Goal: Task Accomplishment & Management: Manage account settings

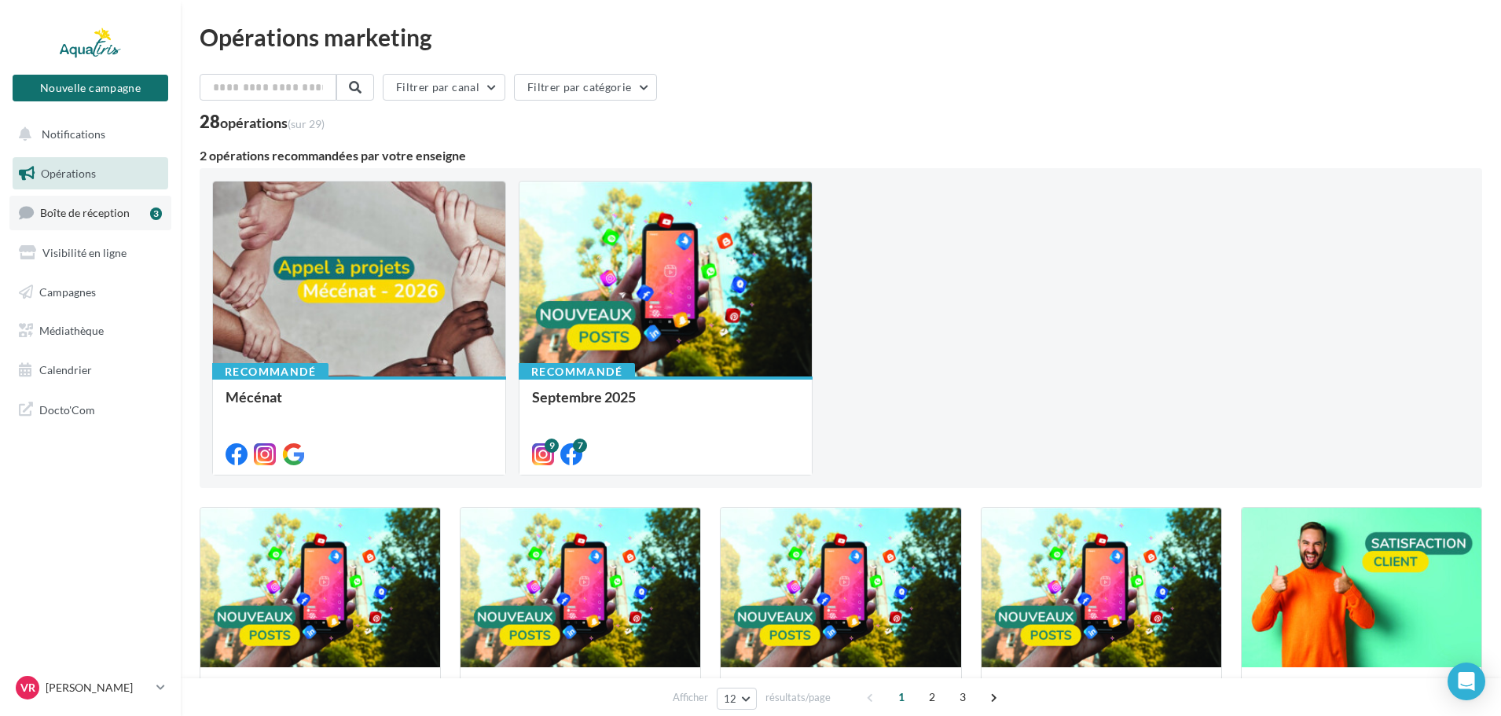
click at [84, 215] on span "Boîte de réception" at bounding box center [85, 212] width 90 height 13
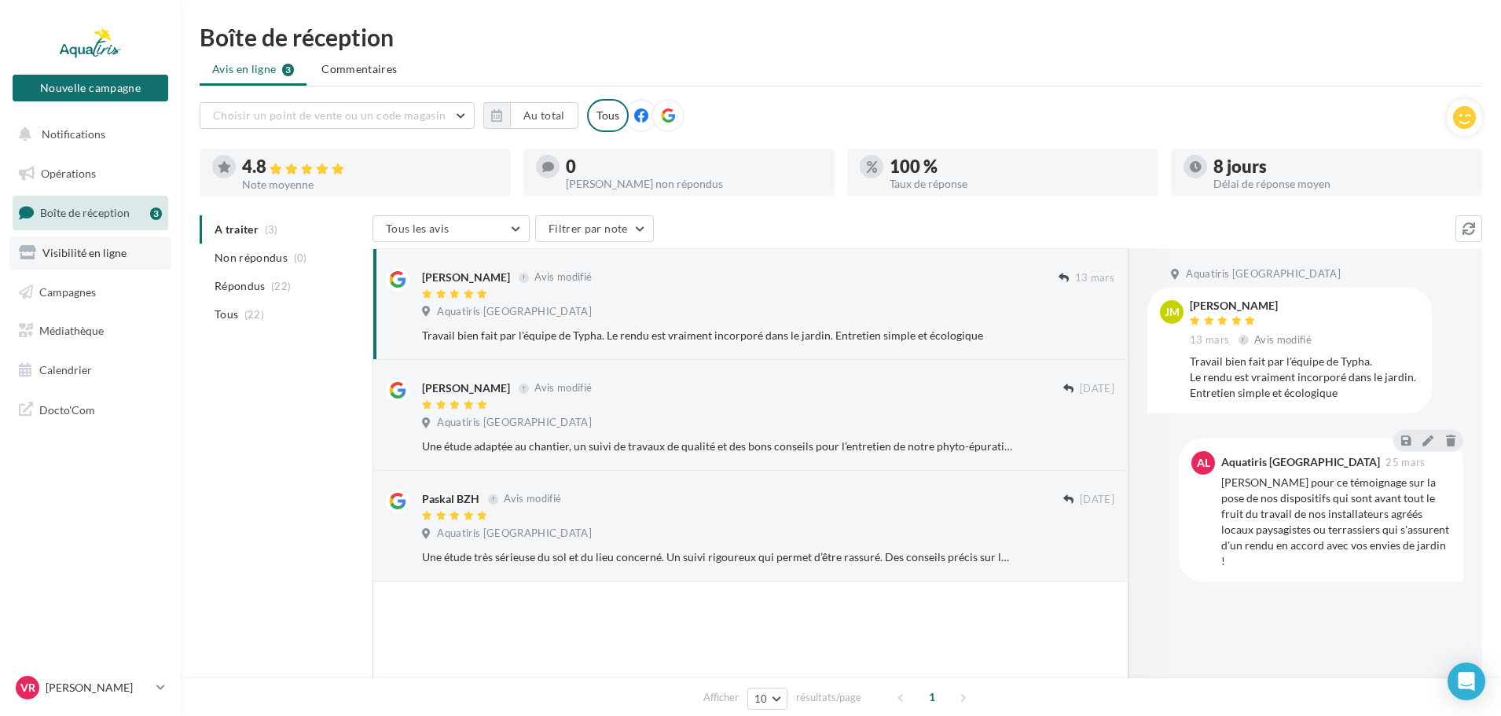
click at [92, 246] on span "Visibilité en ligne" at bounding box center [84, 252] width 84 height 13
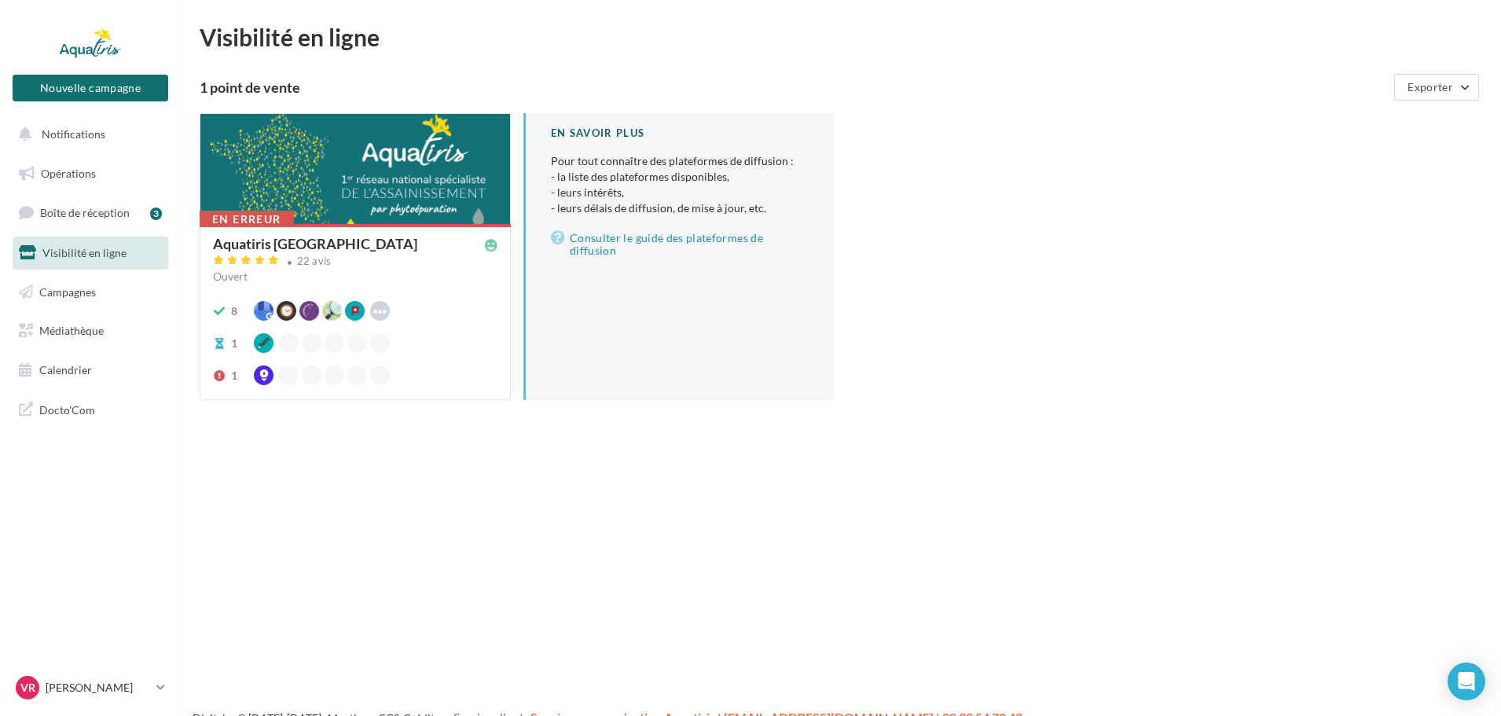
click at [76, 476] on nav "Nouvelle campagne Nouvelle campagne Notifications Opérations Boîte de réception…" at bounding box center [90, 358] width 181 height 716
click at [107, 200] on link "Boîte de réception 3" at bounding box center [90, 213] width 162 height 34
